Goal: Information Seeking & Learning: Learn about a topic

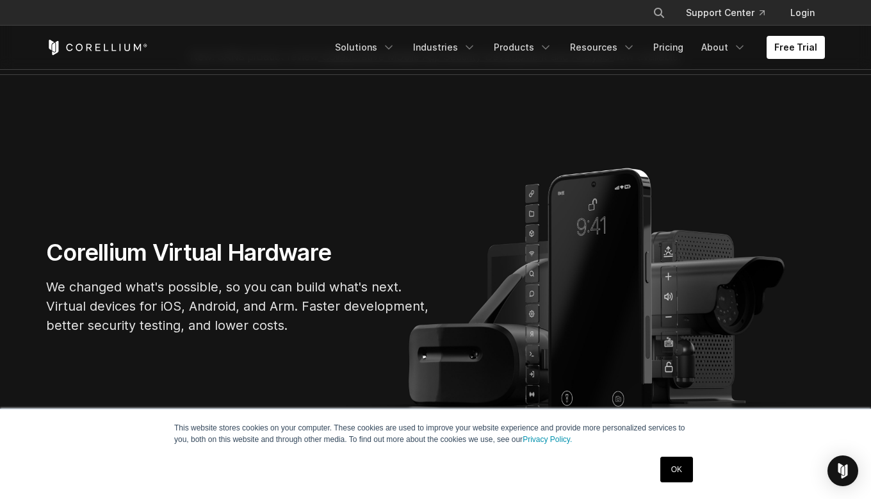
scroll to position [26, 0]
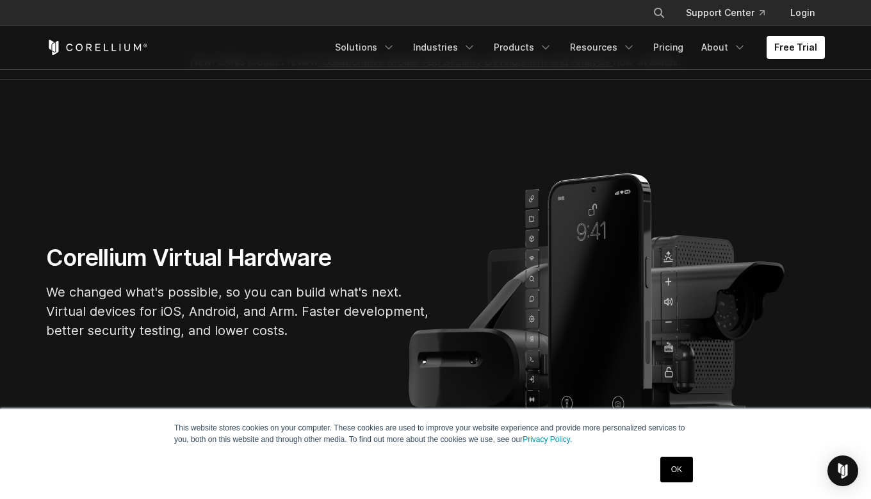
click at [681, 478] on link "OK" at bounding box center [676, 470] width 33 height 26
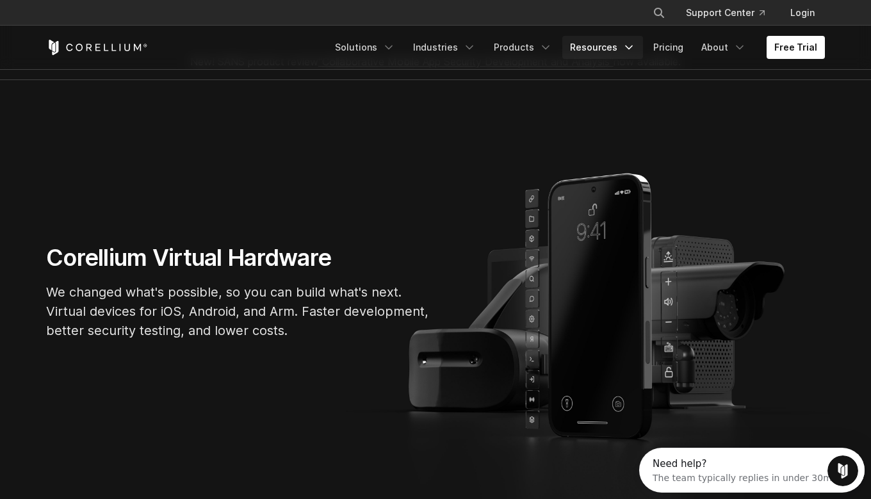
scroll to position [0, 0]
click at [553, 57] on link "Products" at bounding box center [523, 47] width 74 height 23
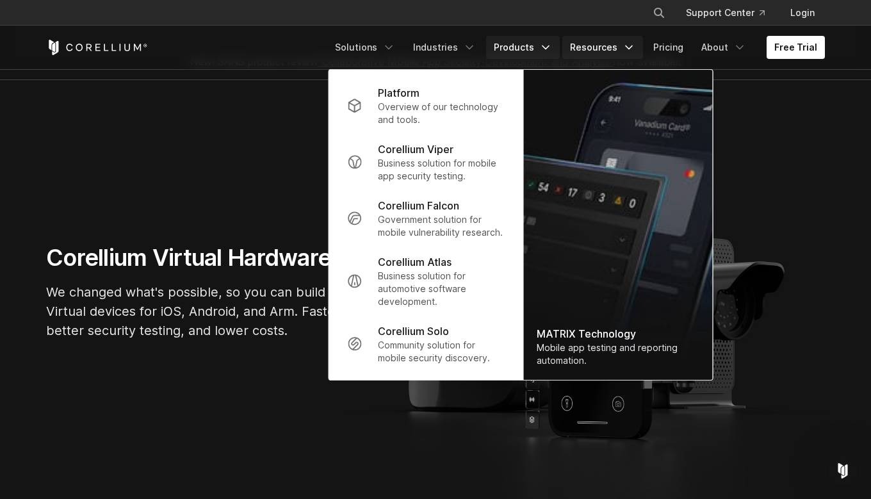
click at [643, 38] on link "Resources" at bounding box center [602, 47] width 81 height 23
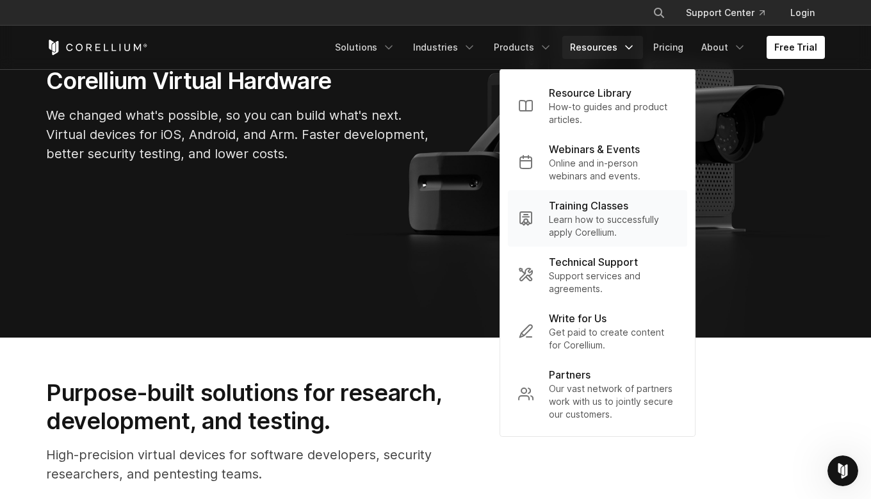
scroll to position [304, 0]
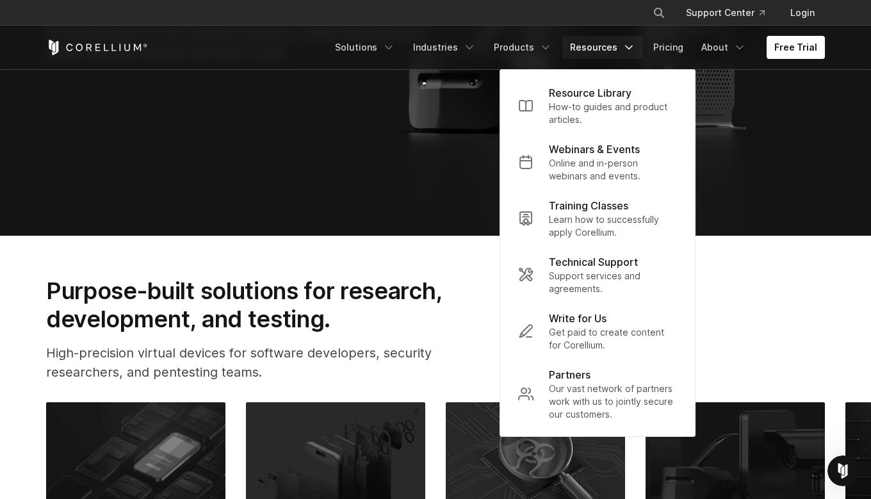
click at [436, 281] on h2 "Purpose-built solutions for research, development, and testing." at bounding box center [264, 305] width 437 height 57
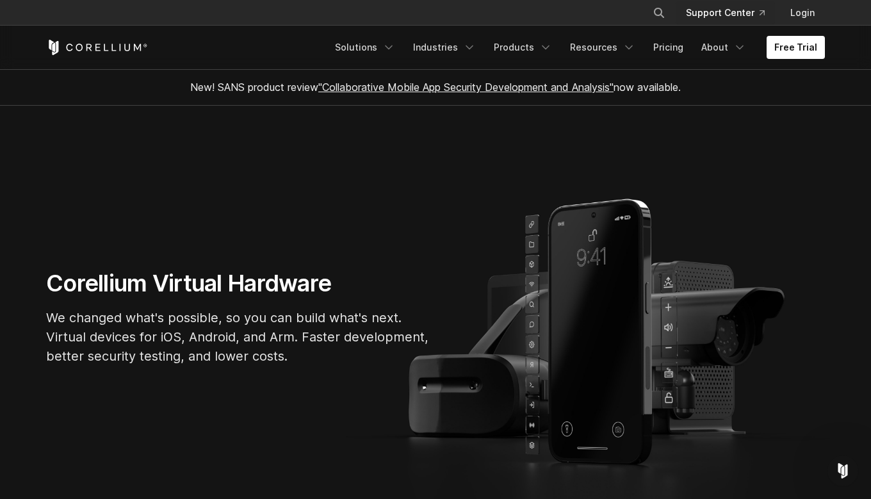
scroll to position [0, 0]
click at [730, 50] on link "About" at bounding box center [724, 47] width 60 height 23
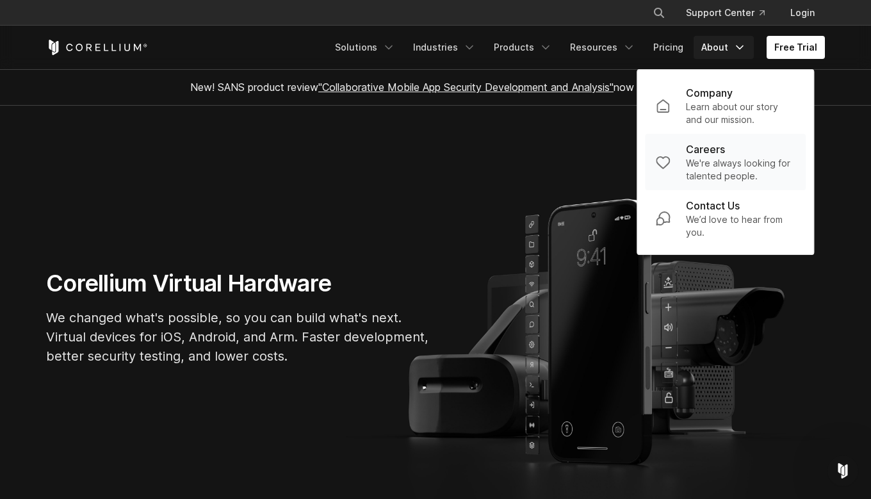
click at [708, 164] on p "We're always looking for talented people." at bounding box center [741, 170] width 110 height 26
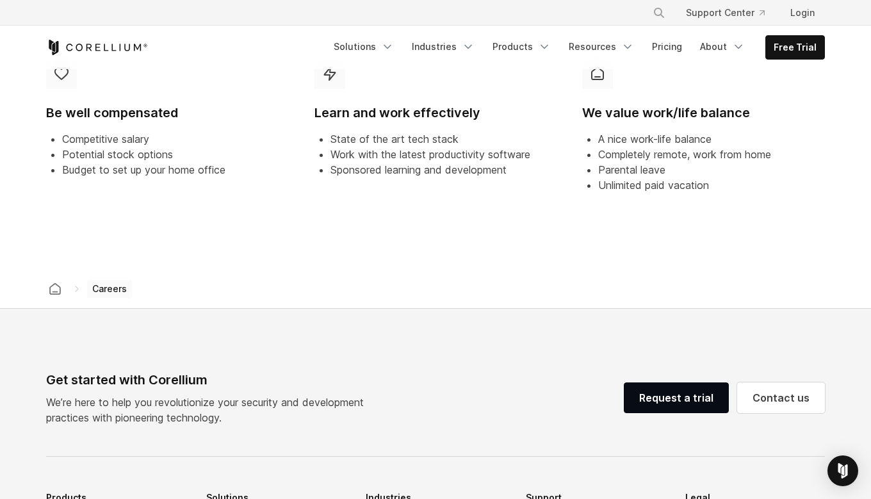
scroll to position [537, 0]
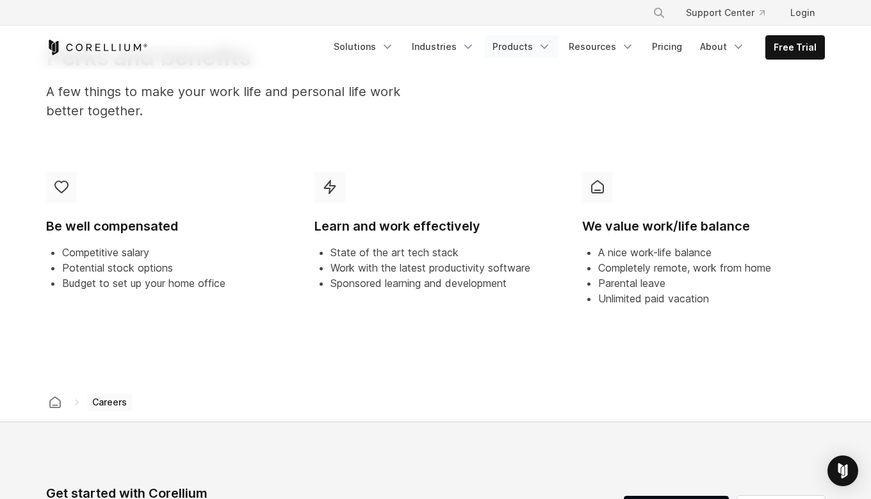
click at [537, 49] on link "Products" at bounding box center [522, 46] width 74 height 23
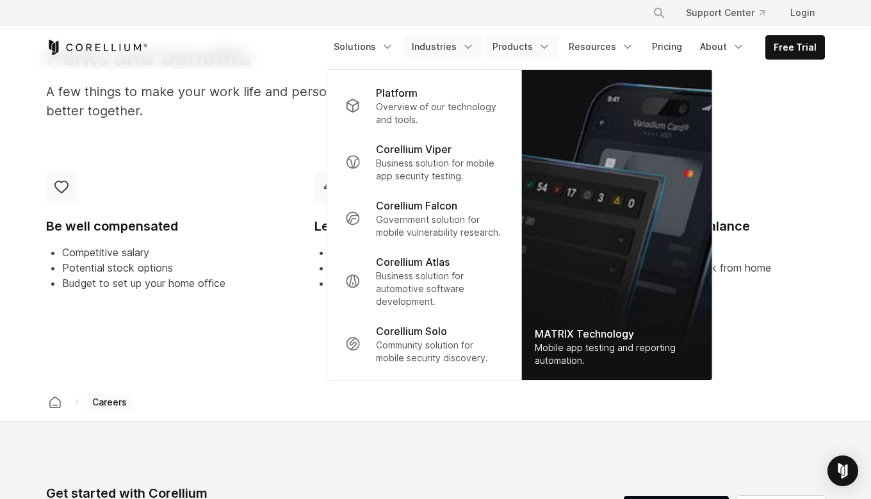
click at [466, 54] on link "Industries" at bounding box center [443, 46] width 78 height 23
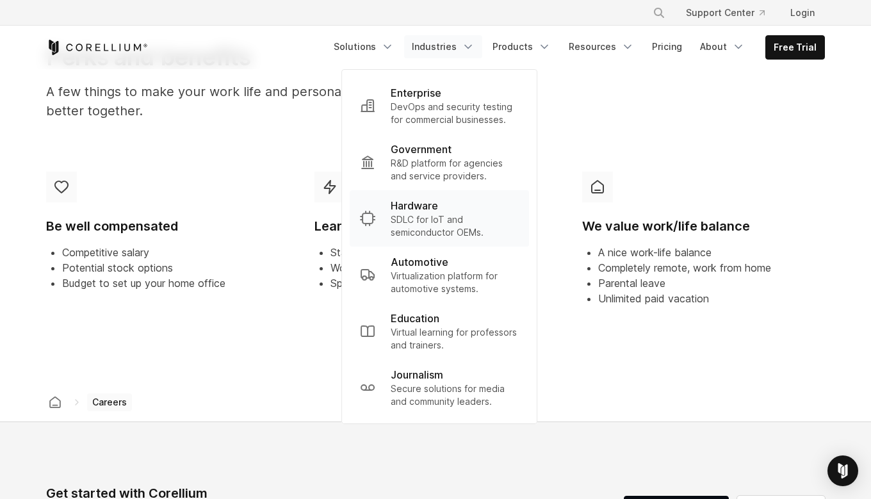
click at [500, 211] on div "Hardware" at bounding box center [455, 205] width 128 height 15
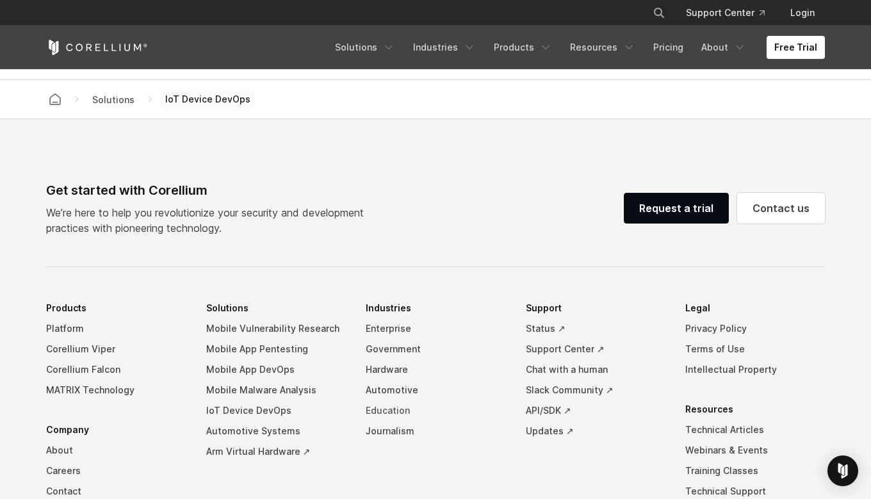
scroll to position [3484, 0]
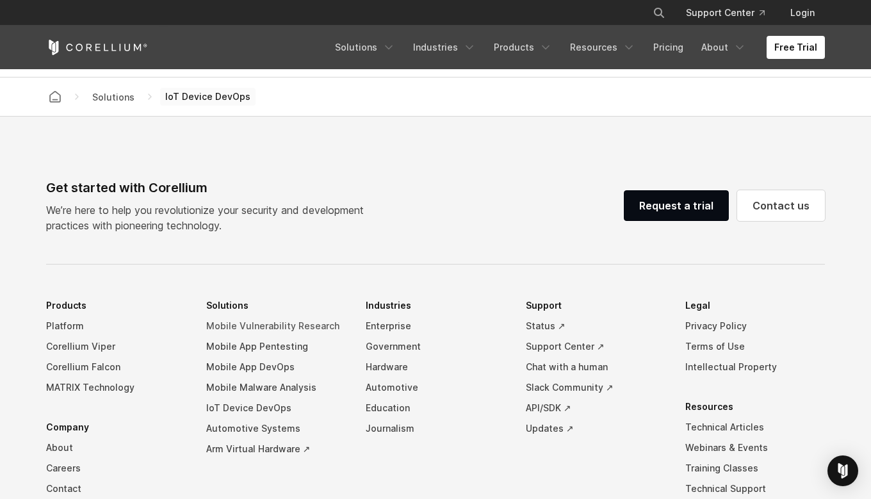
click at [258, 336] on link "Mobile Vulnerability Research" at bounding box center [276, 326] width 140 height 20
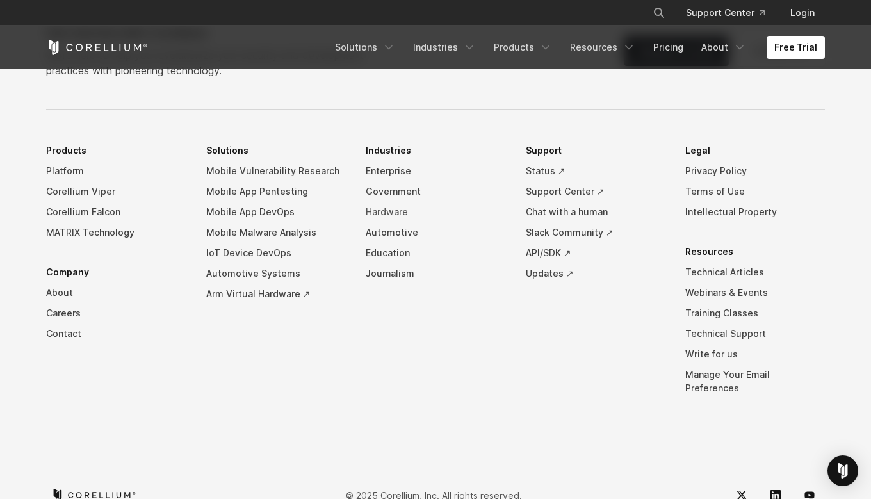
scroll to position [4362, 0]
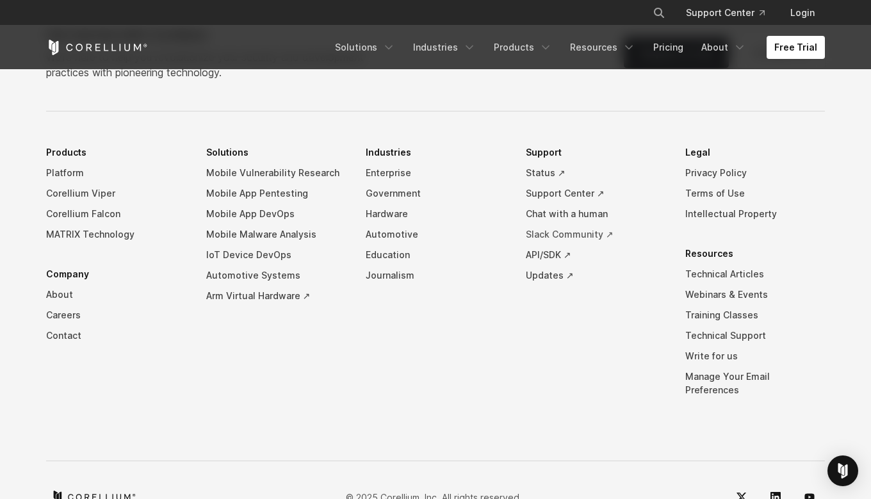
click at [567, 231] on link "Slack Community ↗" at bounding box center [596, 234] width 140 height 20
click at [388, 246] on link "Education" at bounding box center [436, 255] width 140 height 20
click at [713, 268] on link "Technical Articles" at bounding box center [755, 274] width 140 height 20
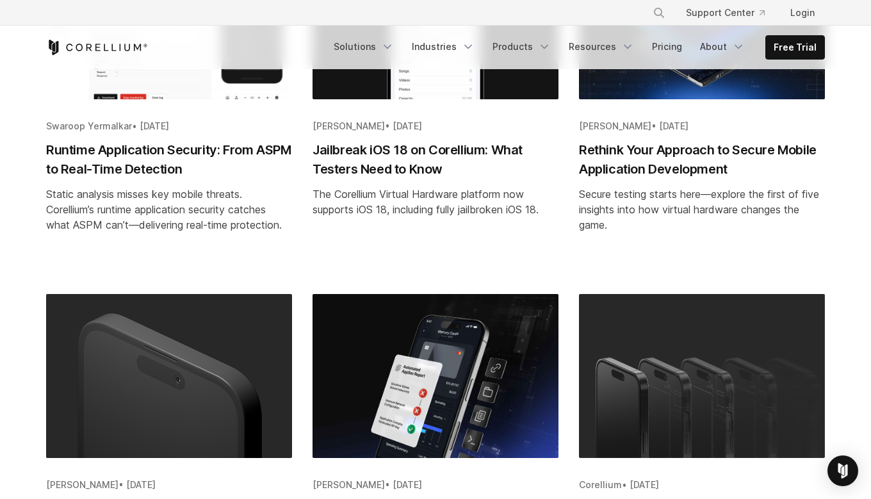
scroll to position [765, 0]
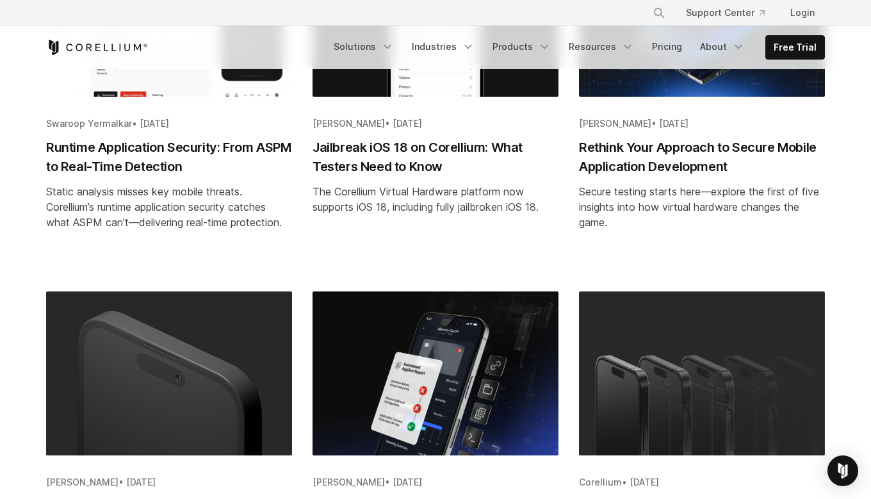
click at [393, 156] on h2 "Jailbreak iOS 18 on Corellium: What Testers Need to Know" at bounding box center [436, 157] width 246 height 38
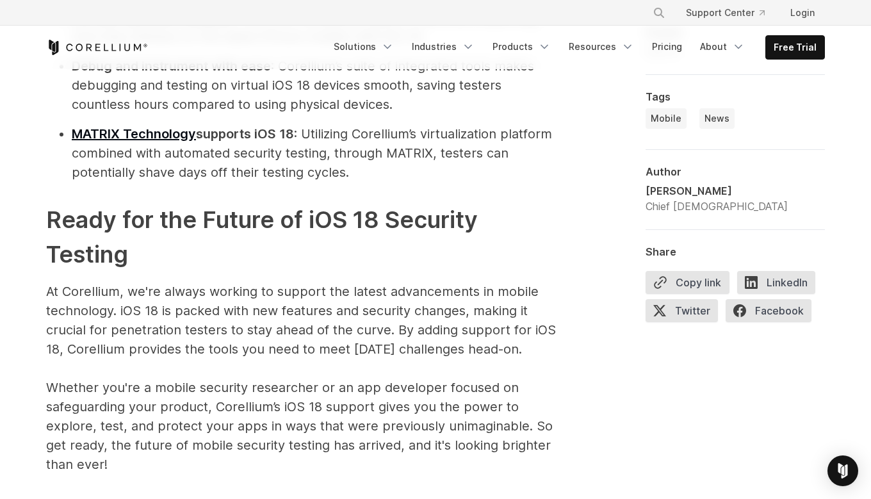
scroll to position [1680, 0]
